Goal: Transaction & Acquisition: Obtain resource

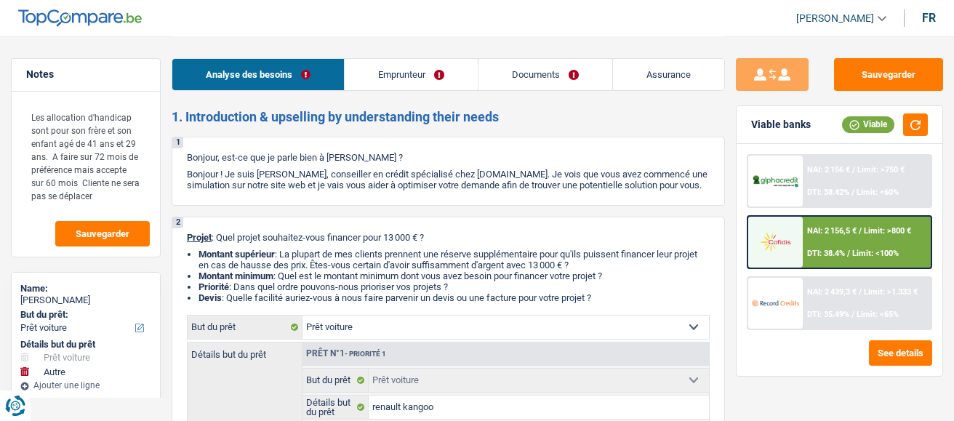
select select "car"
select select "other"
select select "60"
select select "car"
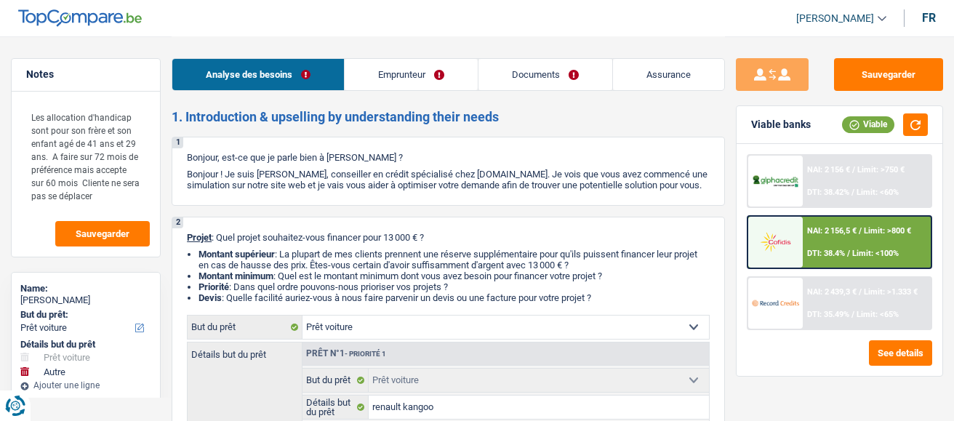
select select "car"
select select "yes"
select select "other"
select select "60"
select select "publicEmployee"
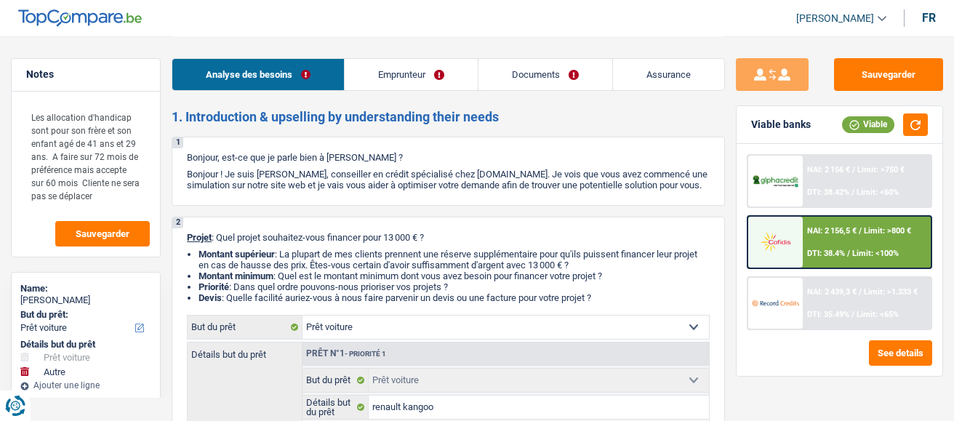
select select "netSalary"
select select "familyAllowances"
select select "mealVouchers"
select select "ownerWithMortgage"
select select "mortgage"
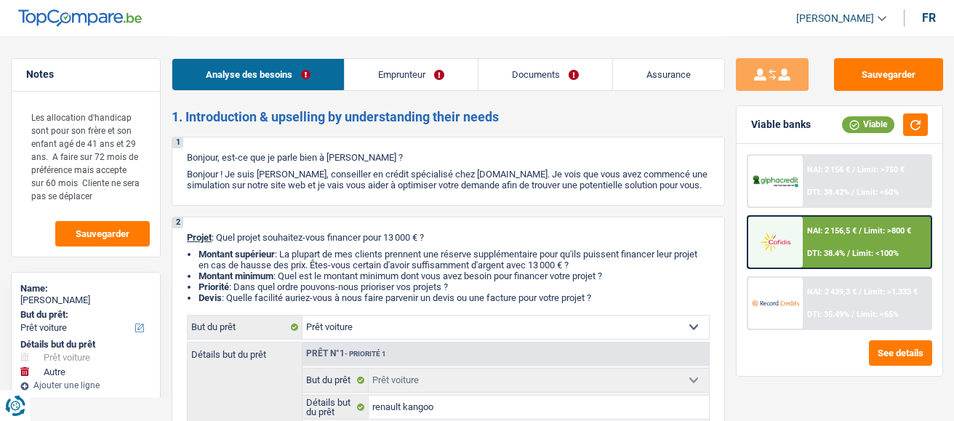
select select "180"
select select "mortgage"
select select "240"
select select "car"
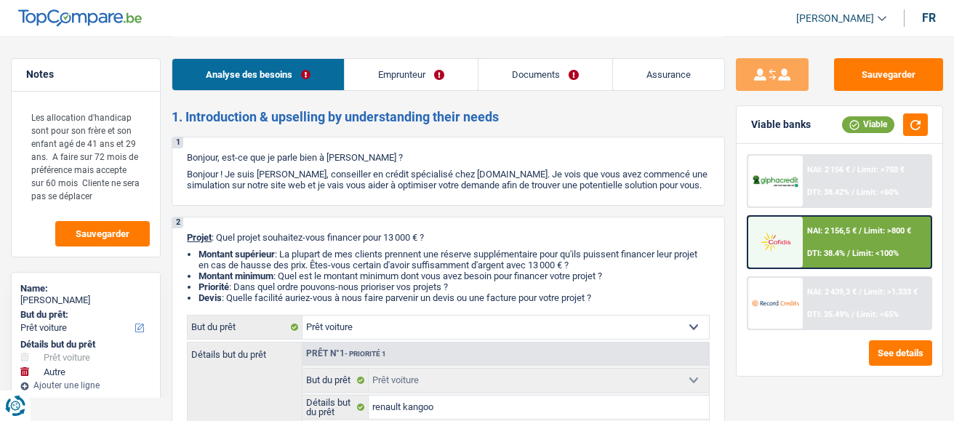
select select "yes"
select select "other"
select select "60"
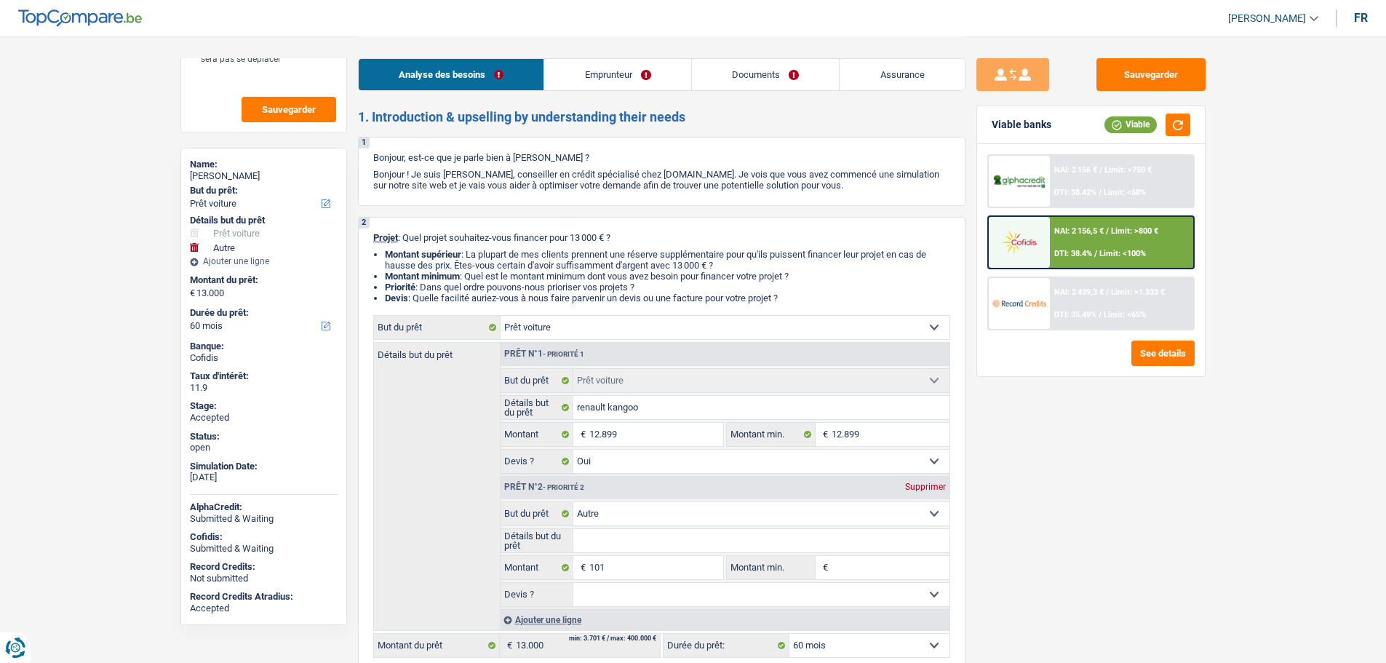
click at [875, 75] on link "Assurance" at bounding box center [901, 74] width 125 height 31
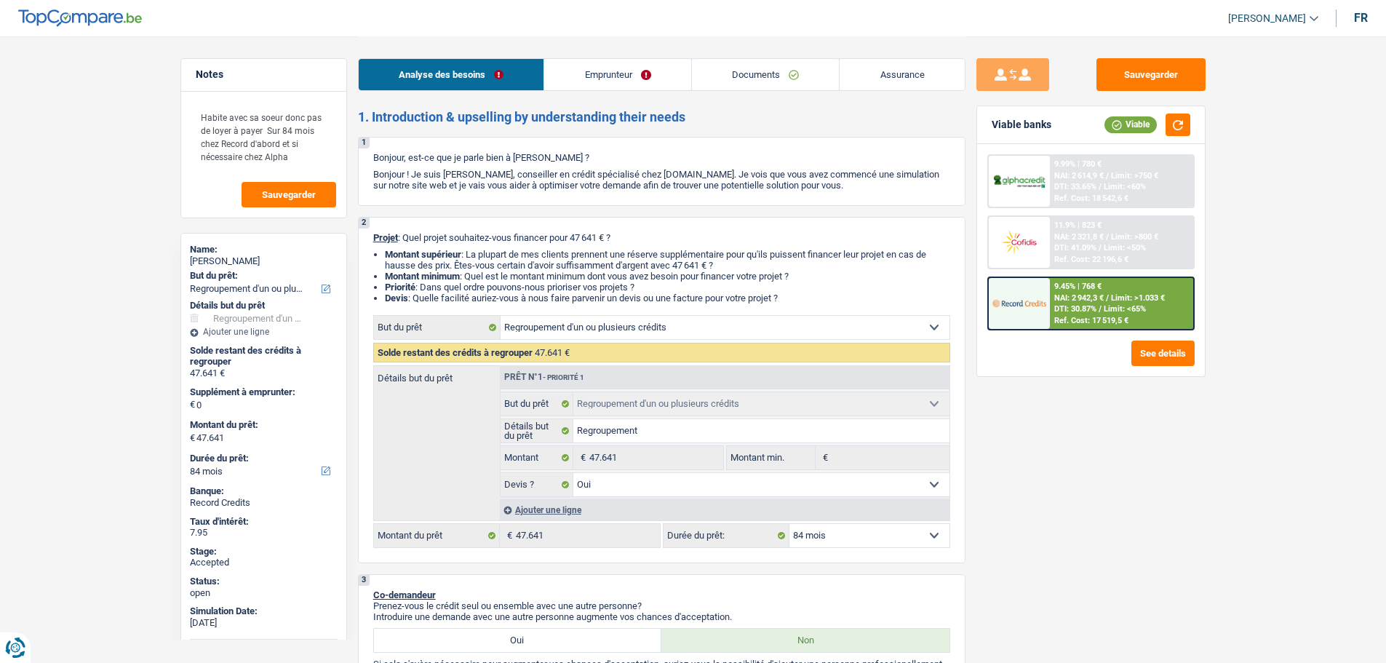
select select "refinancing"
select select "84"
select select "refinancing"
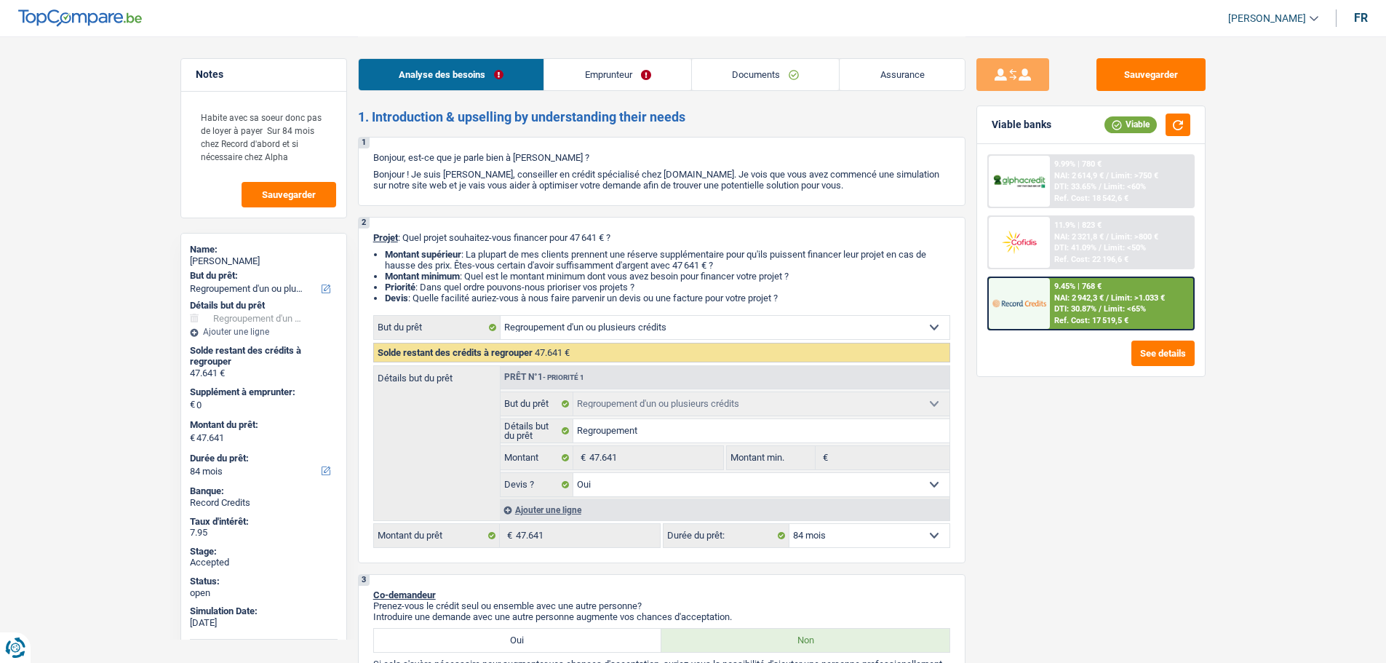
select select "yes"
select select "84"
select select "privateEmployee"
select select "netSalary"
select select "mealVouchers"
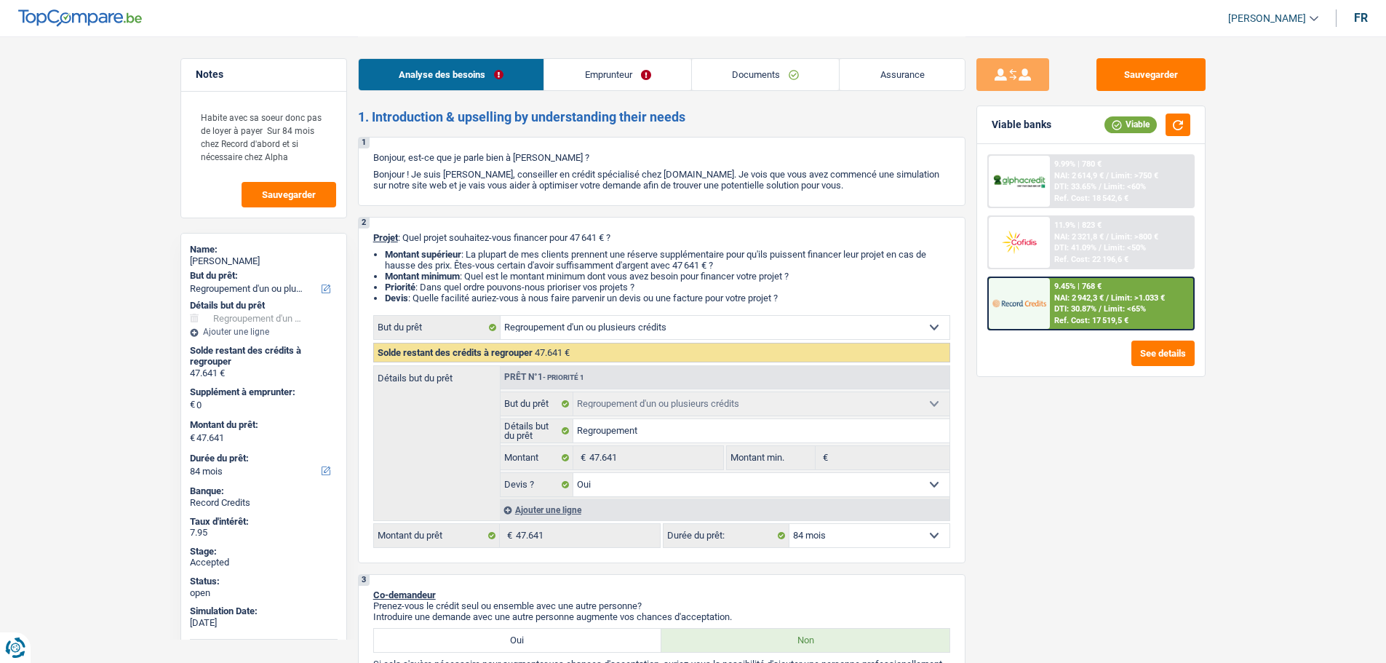
select select "liveWithParents"
select select "carLoan"
select select "84"
select select "personalLoan"
select select "loanRepayment"
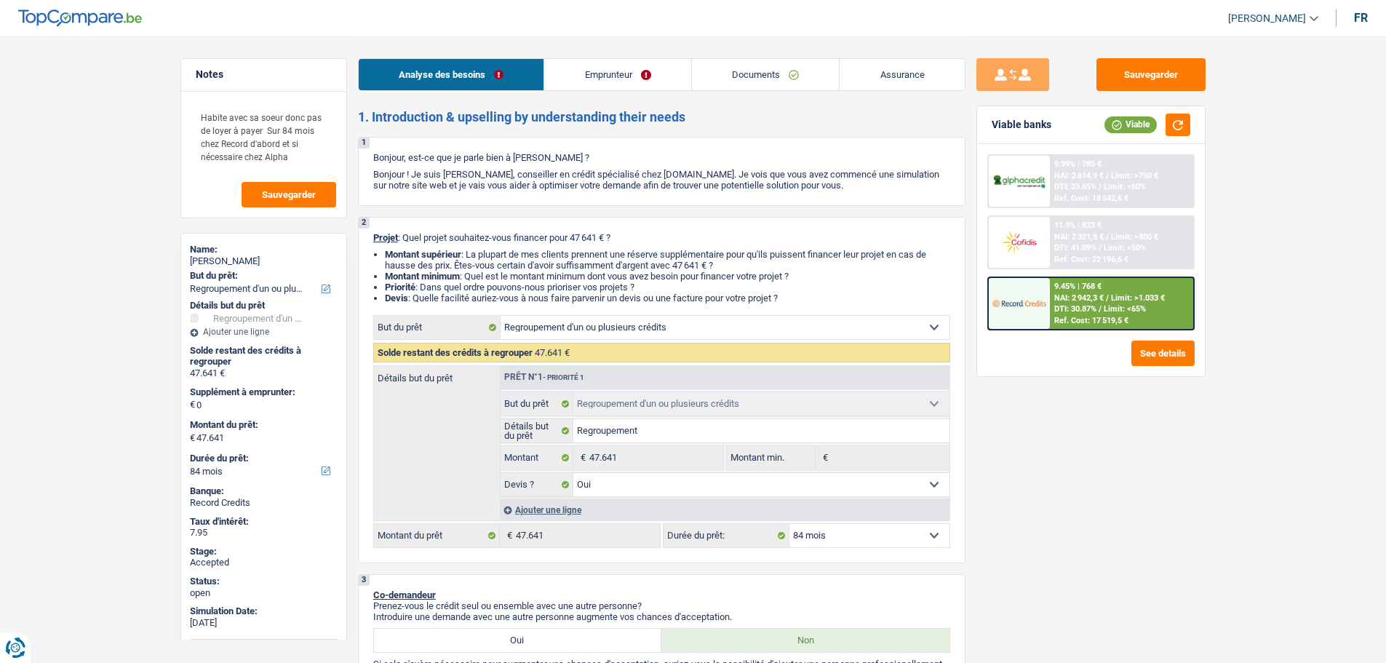
select select "120"
select select "cardOrCredit"
select select "refinancing"
select select "yes"
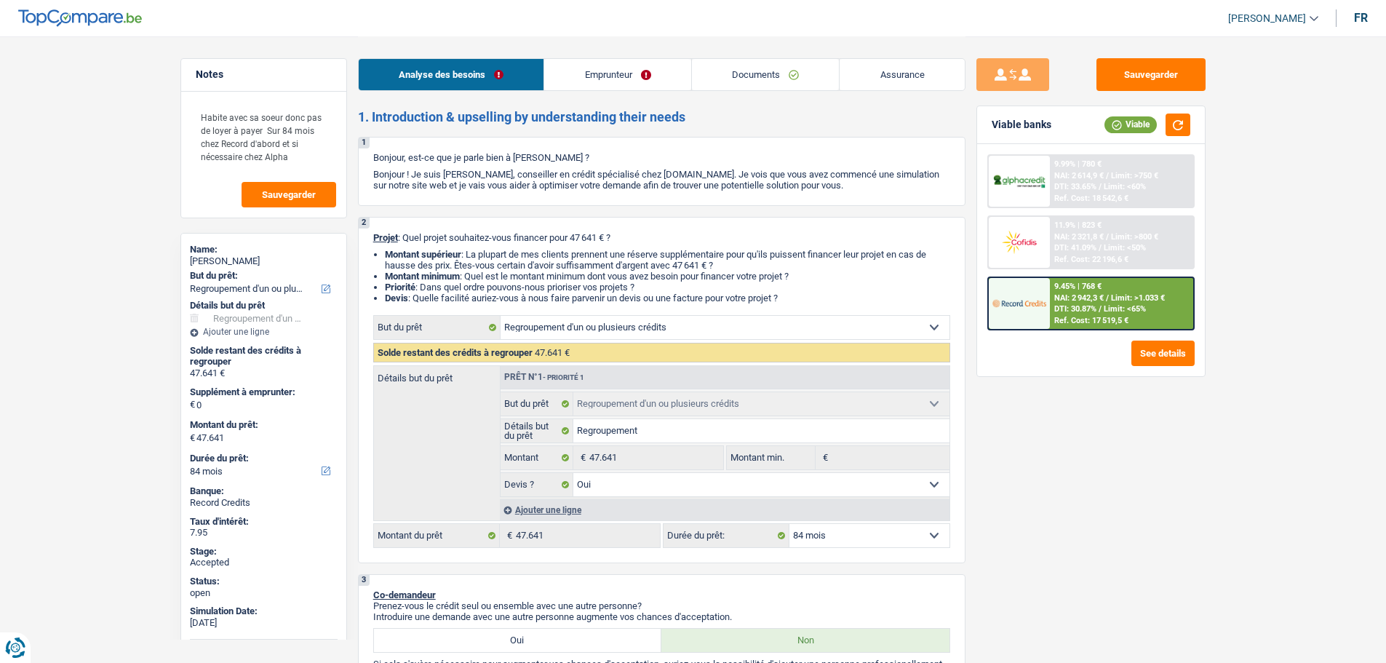
select select "84"
select select "refinancing"
select select "84"
select select "refinancing"
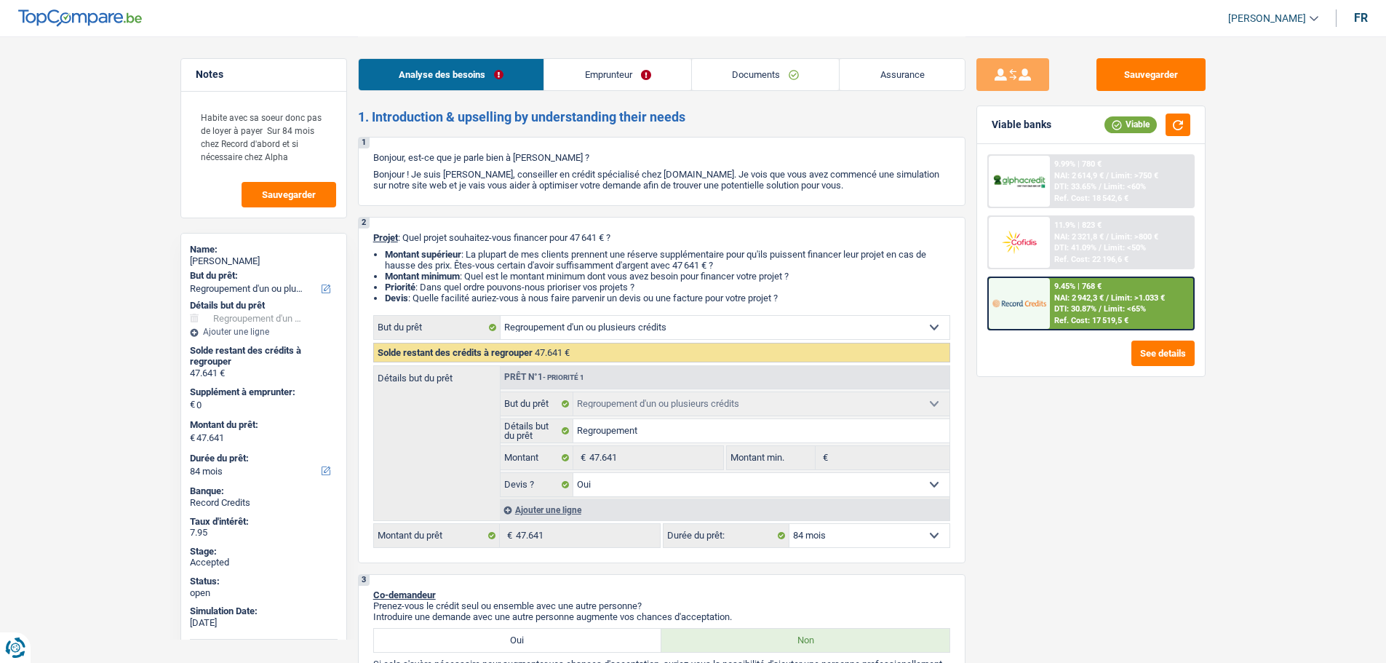
select select "refinancing"
select select "yes"
select select "84"
select select "privateEmployee"
select select "netSalary"
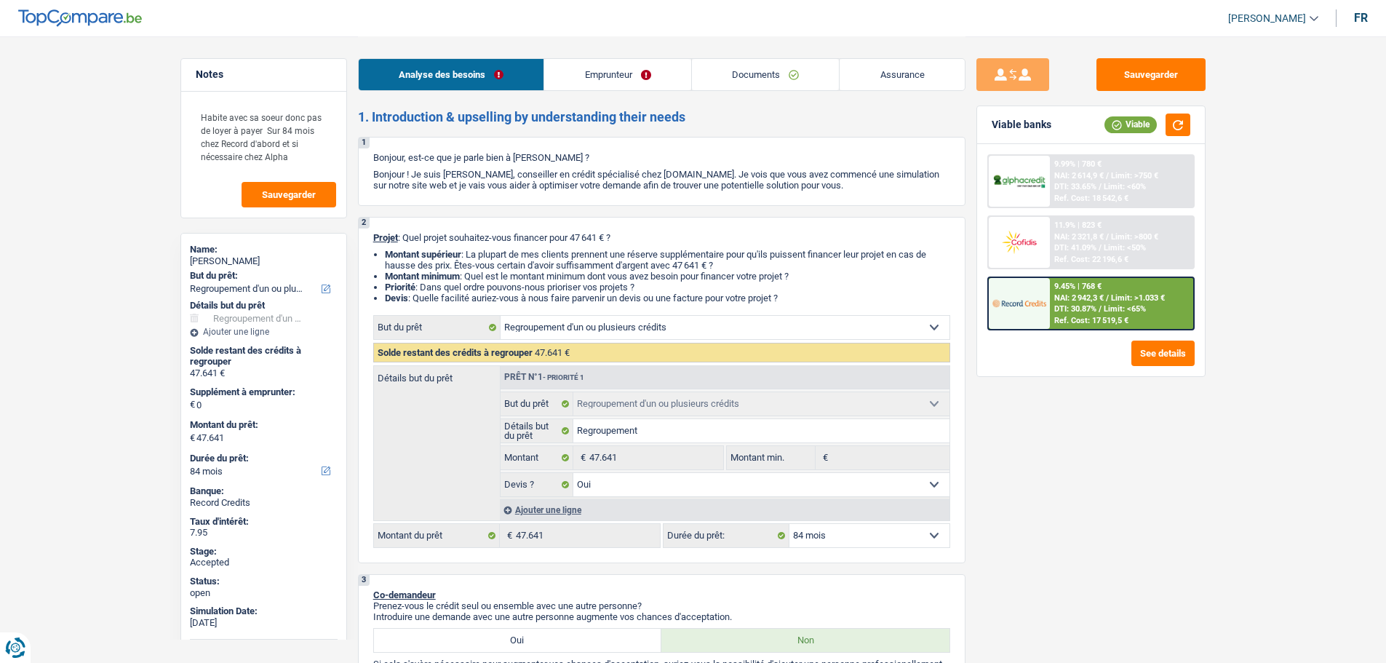
select select "mealVouchers"
select select "liveWithParents"
select select "carLoan"
select select "84"
select select "personalLoan"
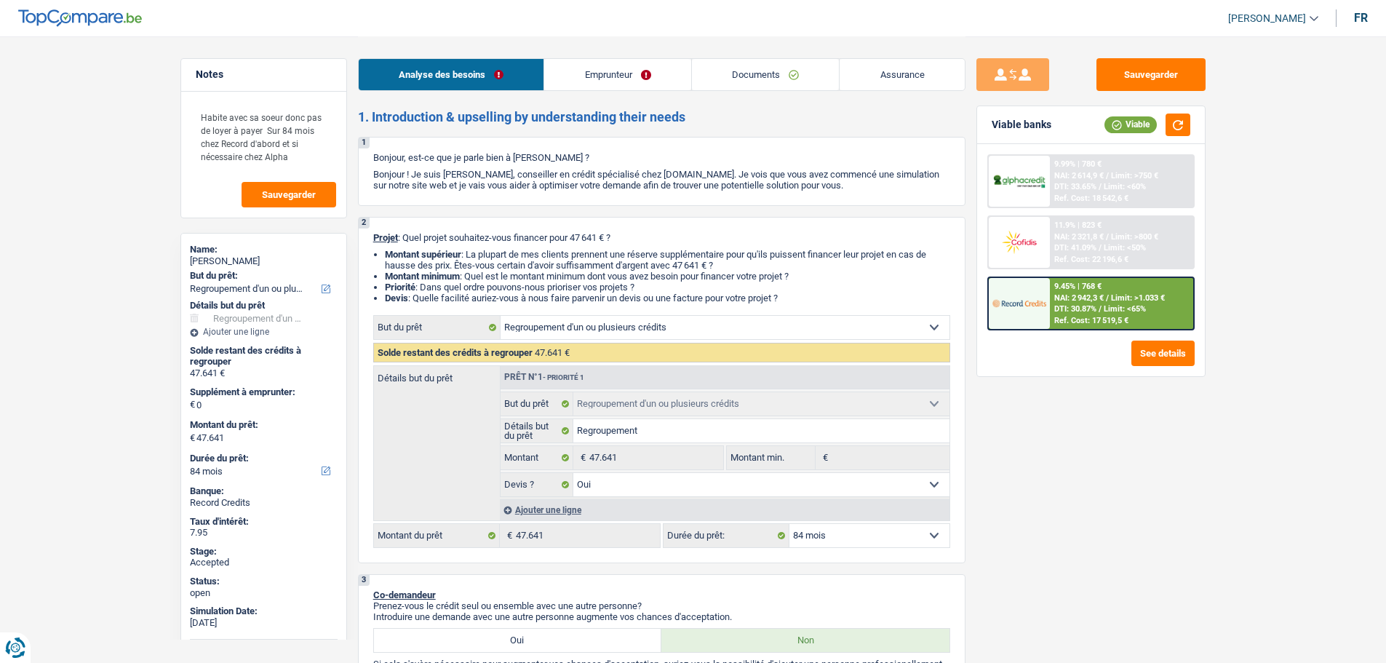
select select "loanRepayment"
select select "120"
select select "cardOrCredit"
select select "refinancing"
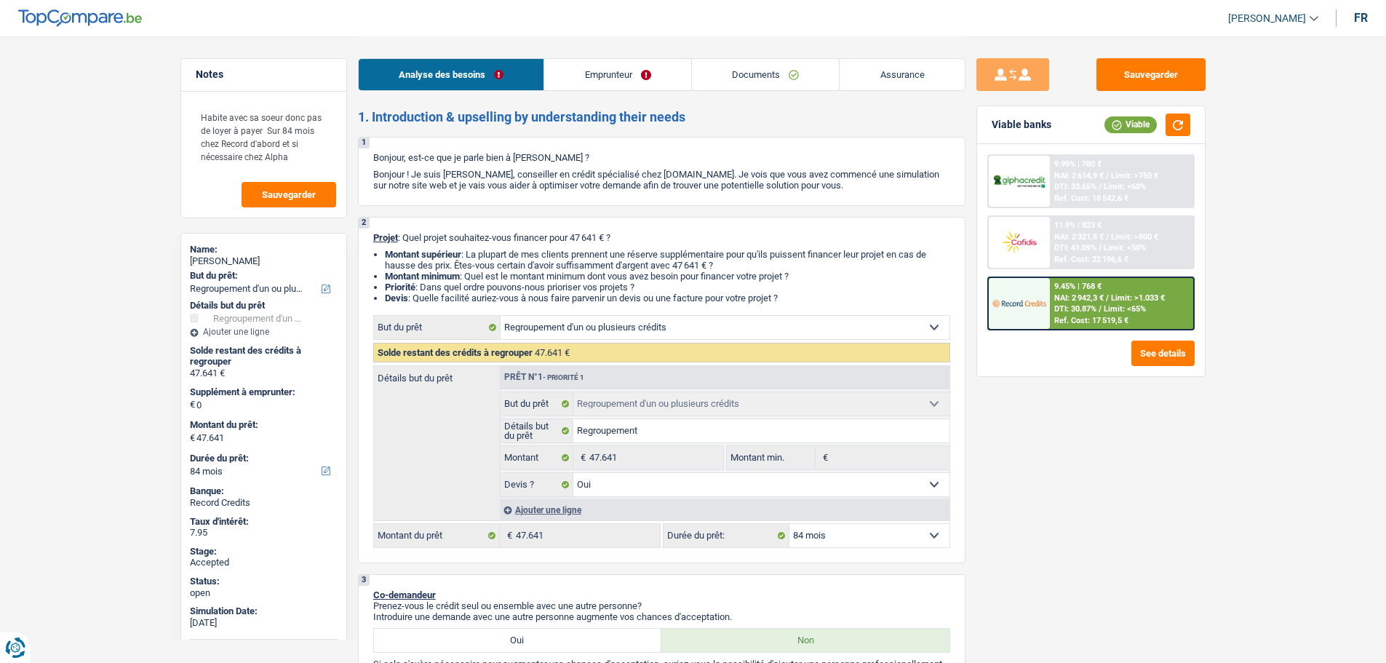
select select "yes"
select select "84"
